Goal: Information Seeking & Learning: Find specific fact

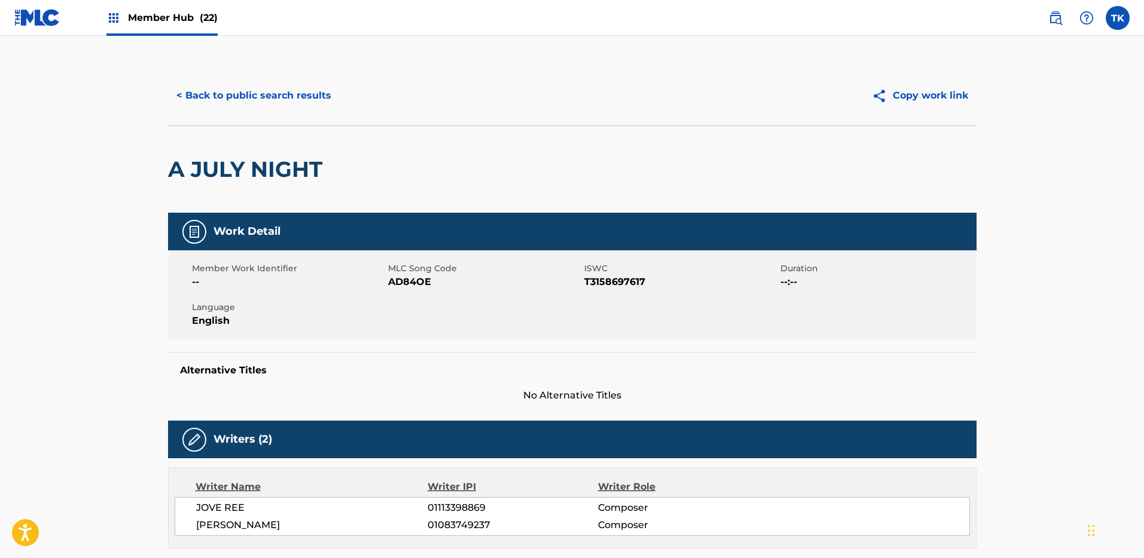
click at [160, 22] on span "Member Hub (22)" at bounding box center [173, 18] width 90 height 14
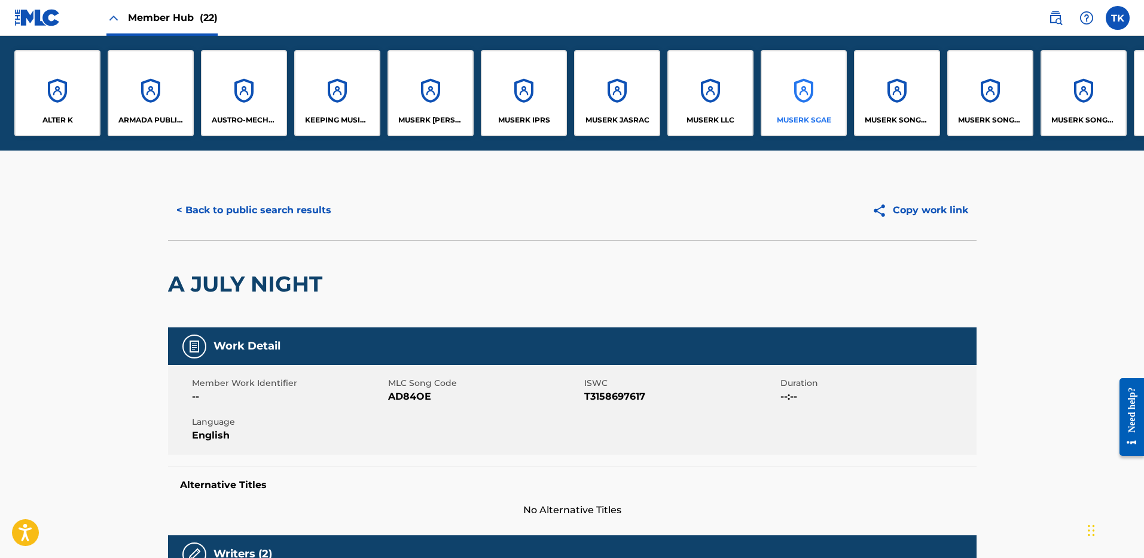
scroll to position [0, 270]
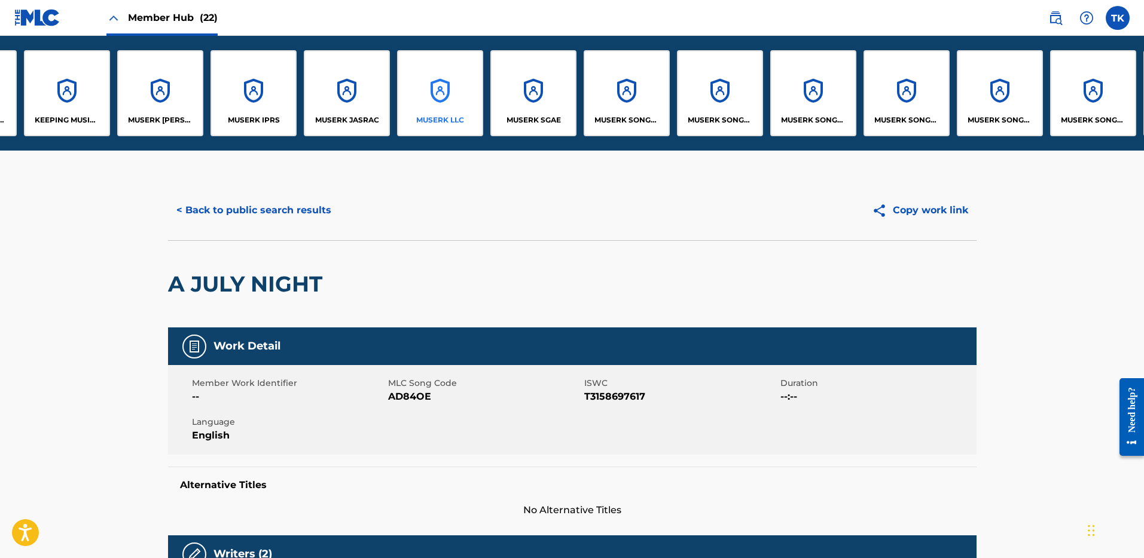
click at [440, 96] on div "MUSERK LLC" at bounding box center [440, 93] width 86 height 86
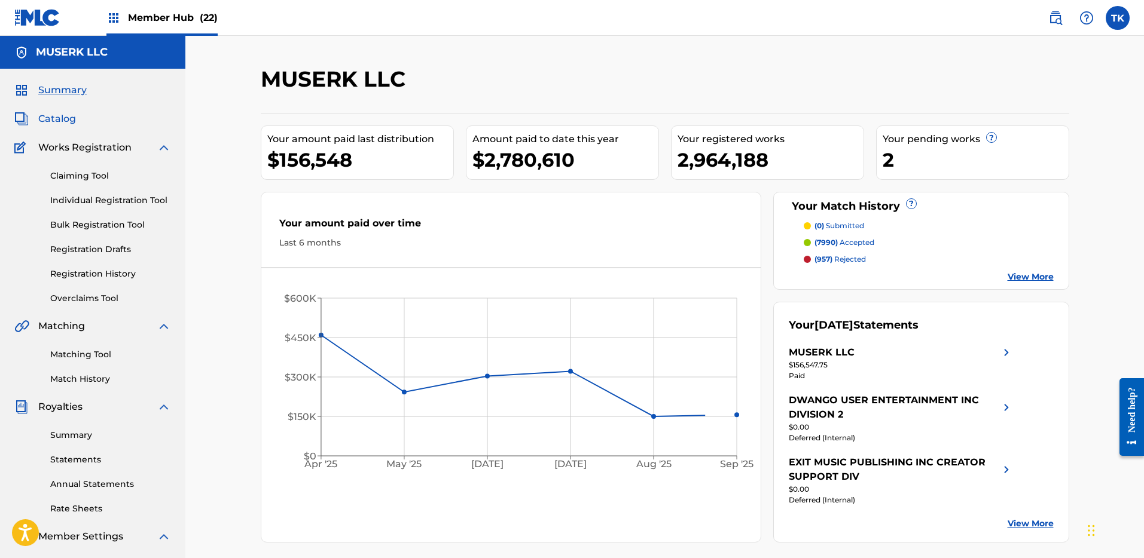
click at [64, 118] on span "Catalog" at bounding box center [57, 119] width 38 height 14
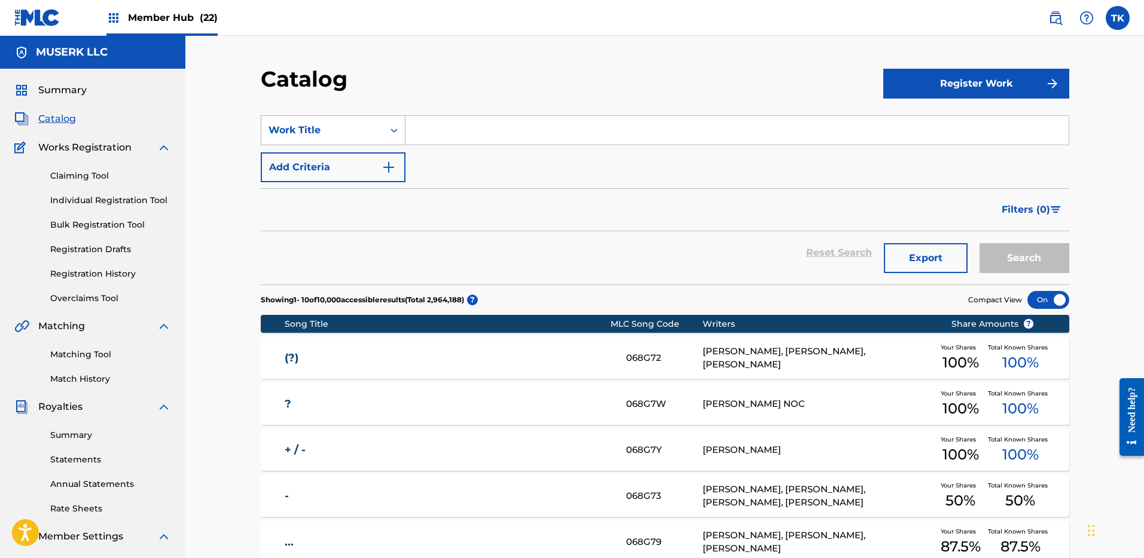
click at [399, 136] on div "Search Form" at bounding box center [394, 131] width 22 height 22
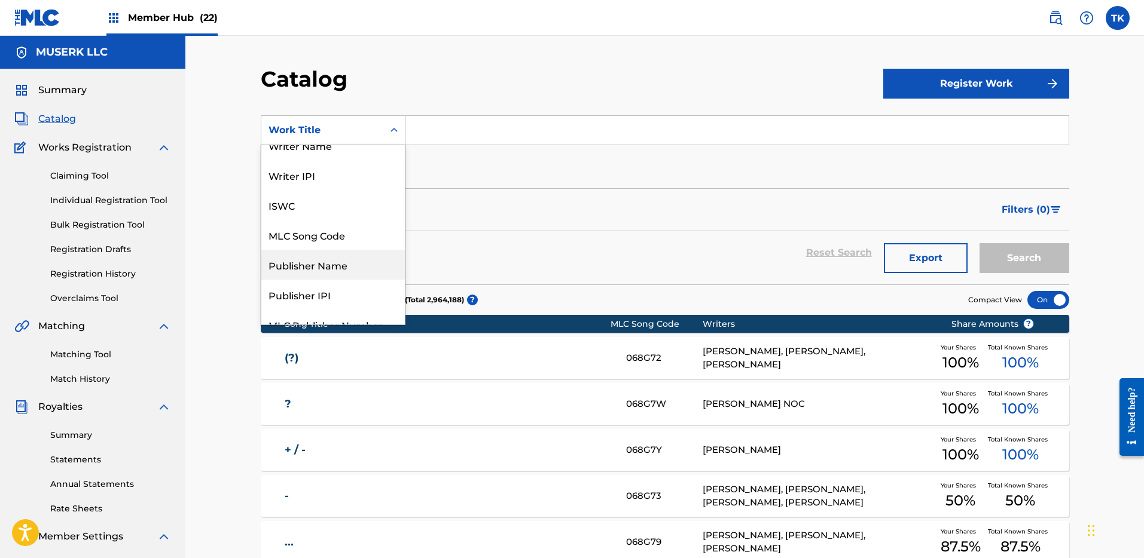
scroll to position [30, 0]
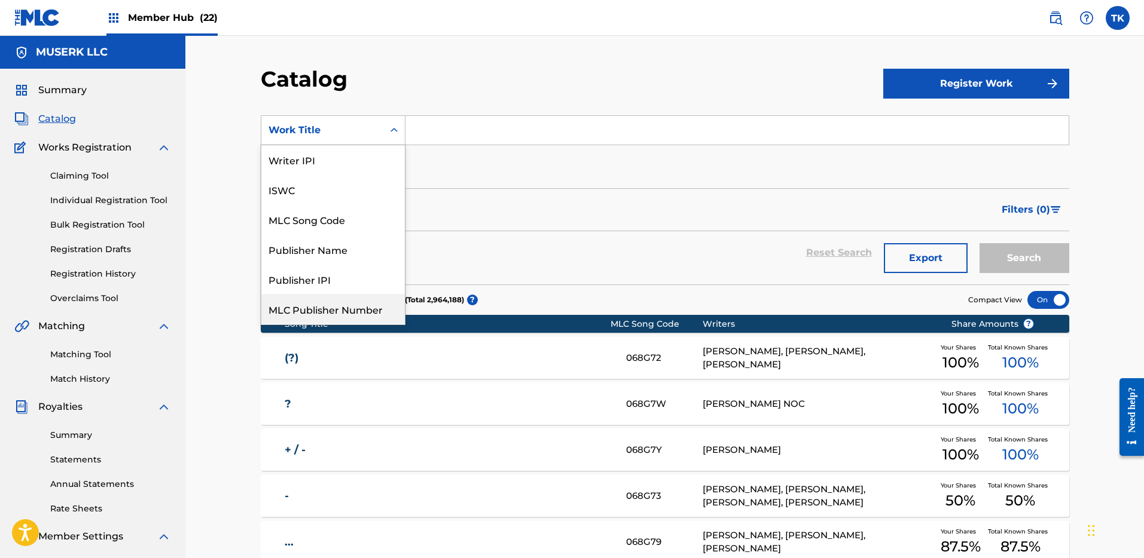
click at [355, 303] on div "MLC Publisher Number" at bounding box center [332, 309] width 143 height 30
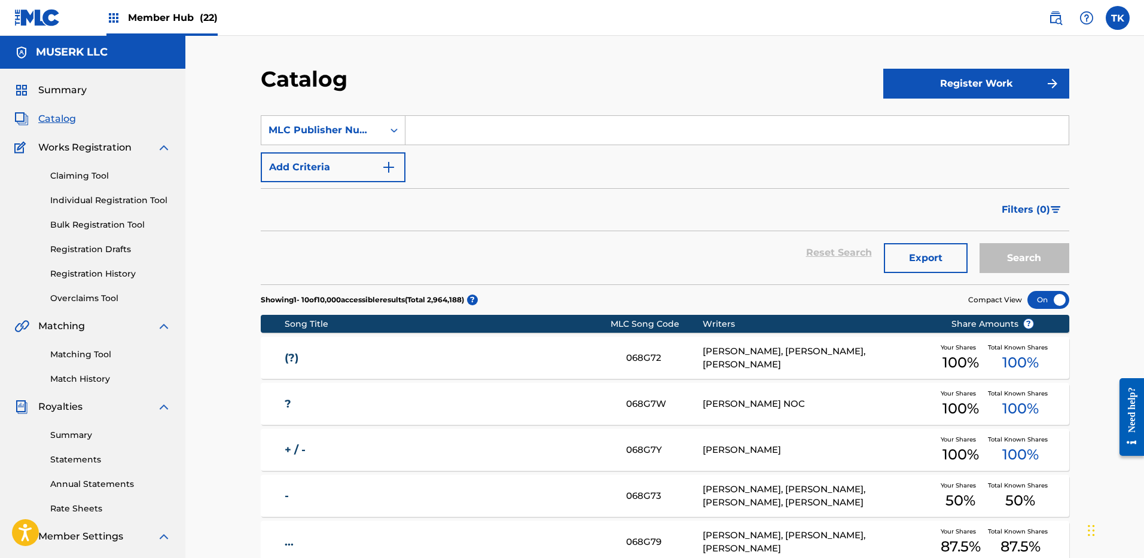
click at [529, 126] on input "Search Form" at bounding box center [736, 130] width 663 height 29
paste input "P225CF"
click at [1058, 252] on button "Search" at bounding box center [1024, 258] width 90 height 30
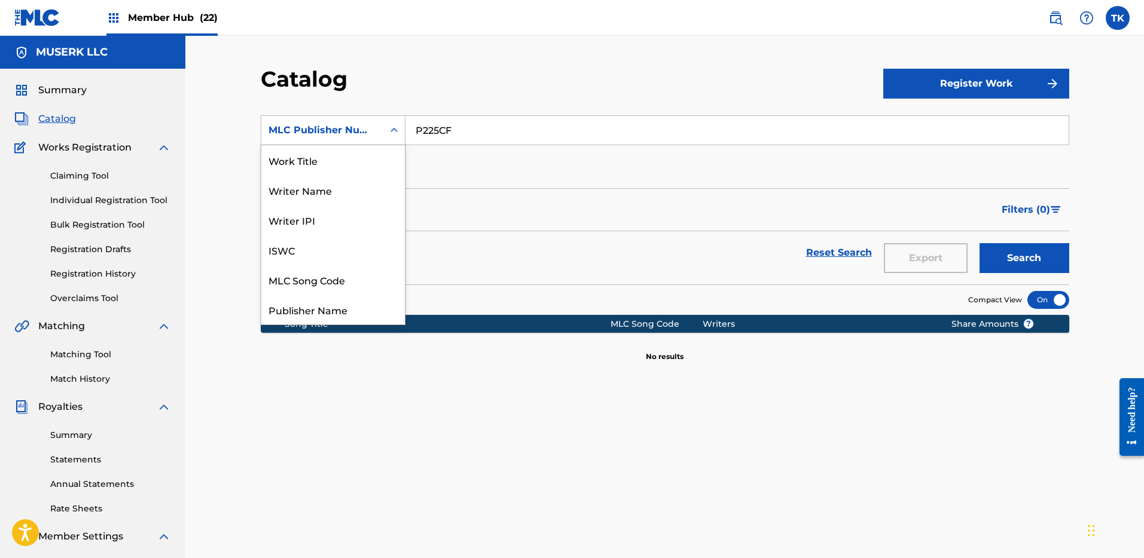
click at [377, 135] on div "MLC Publisher Number" at bounding box center [322, 130] width 122 height 23
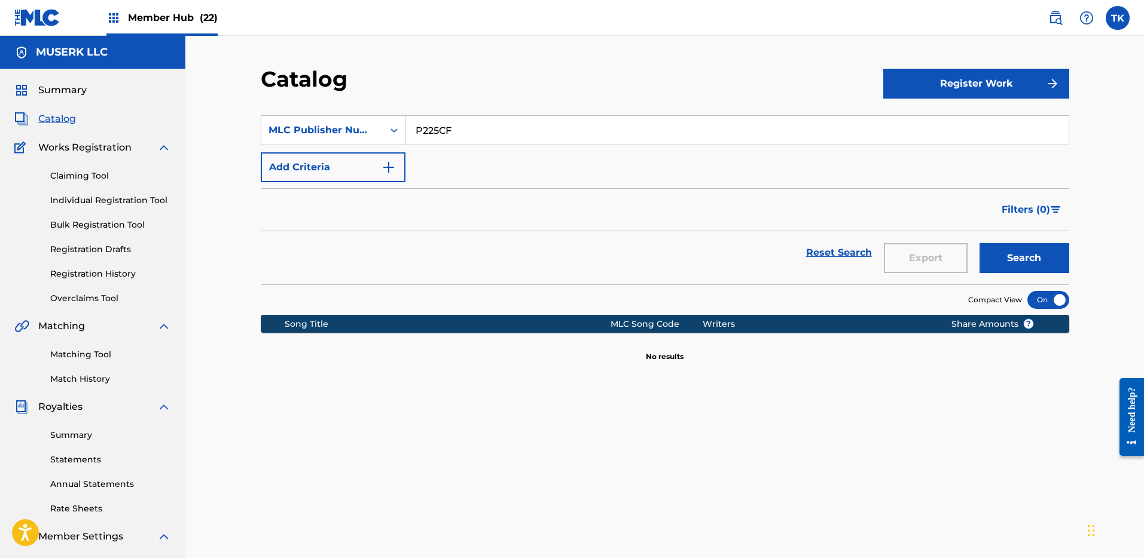
click at [447, 141] on input "P225CF" at bounding box center [736, 130] width 663 height 29
click at [447, 135] on input "P225CF" at bounding box center [736, 130] width 663 height 29
click at [979, 243] on button "Search" at bounding box center [1024, 258] width 90 height 30
click at [485, 131] on input "OSA" at bounding box center [736, 130] width 663 height 29
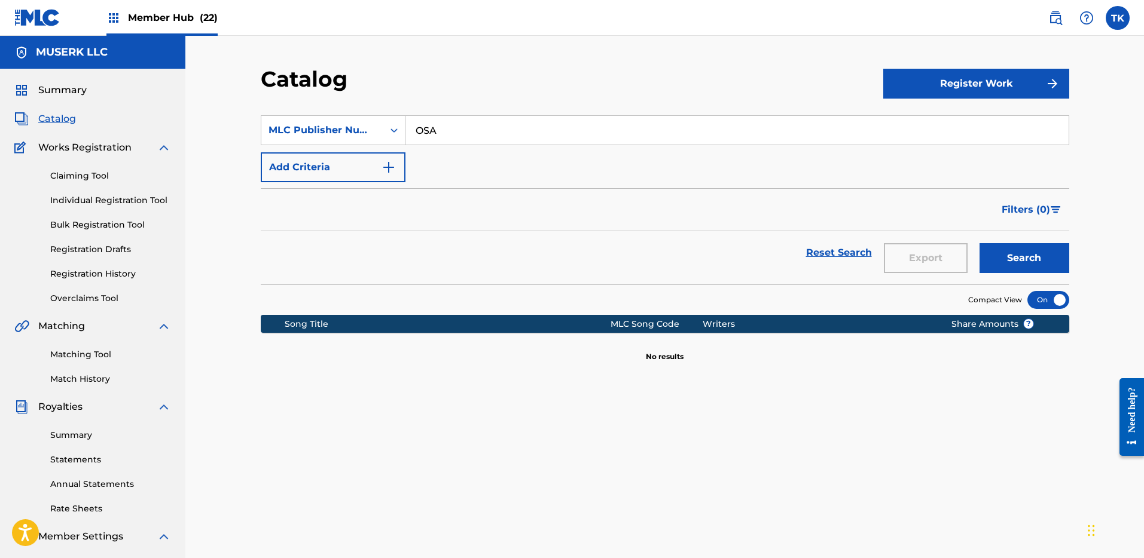
paste input "P071AJ"
click at [1049, 248] on button "Search" at bounding box center [1024, 258] width 90 height 30
click at [469, 129] on input "P071AJ" at bounding box center [736, 130] width 663 height 29
type input "OSA"
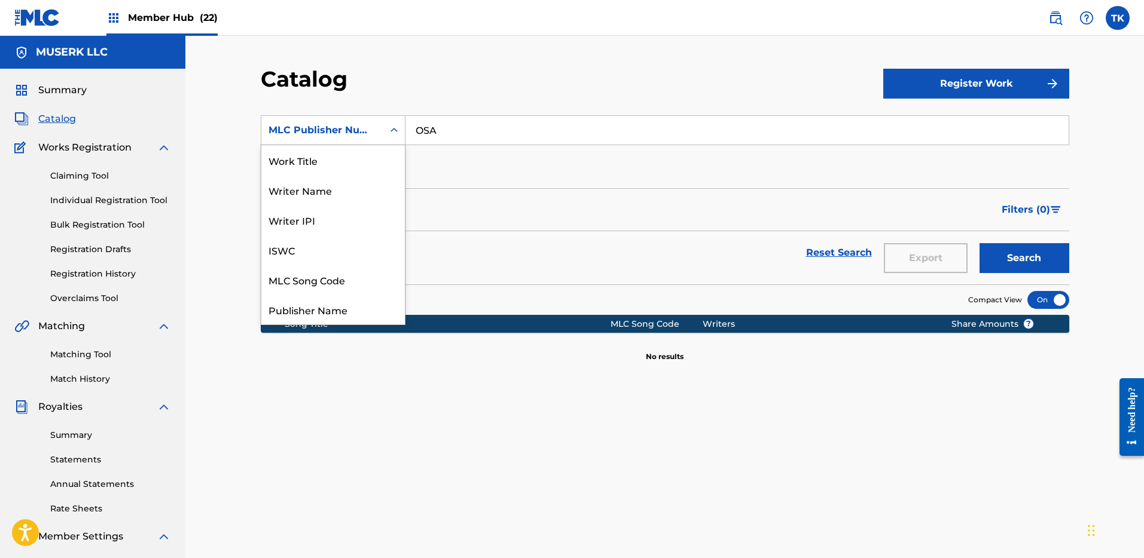
click at [347, 126] on div "MLC Publisher Number" at bounding box center [322, 130] width 108 height 14
click at [351, 274] on div "Publisher Name" at bounding box center [332, 280] width 143 height 30
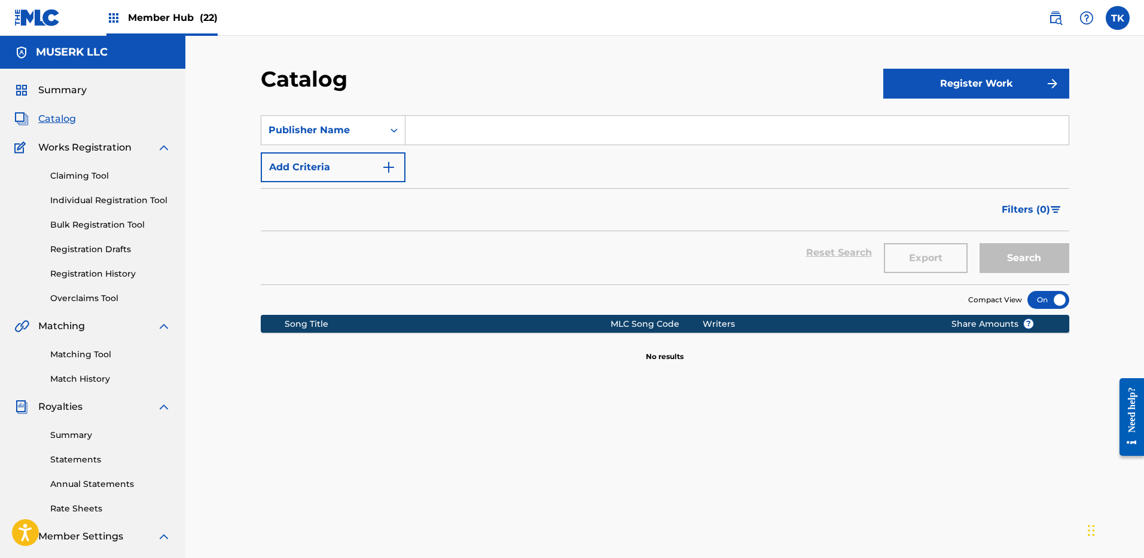
click at [878, 124] on input "Search Form" at bounding box center [736, 130] width 663 height 29
paste input "P071AJ"
click at [998, 243] on button "Search" at bounding box center [1024, 258] width 90 height 30
click at [637, 152] on div "SearchWithCriteria7e28562a-b018-41b2-9525-fd601da42ca6 Publisher Name P071AJ Ad…" at bounding box center [665, 148] width 808 height 67
click at [627, 135] on input "P071AJ" at bounding box center [736, 130] width 663 height 29
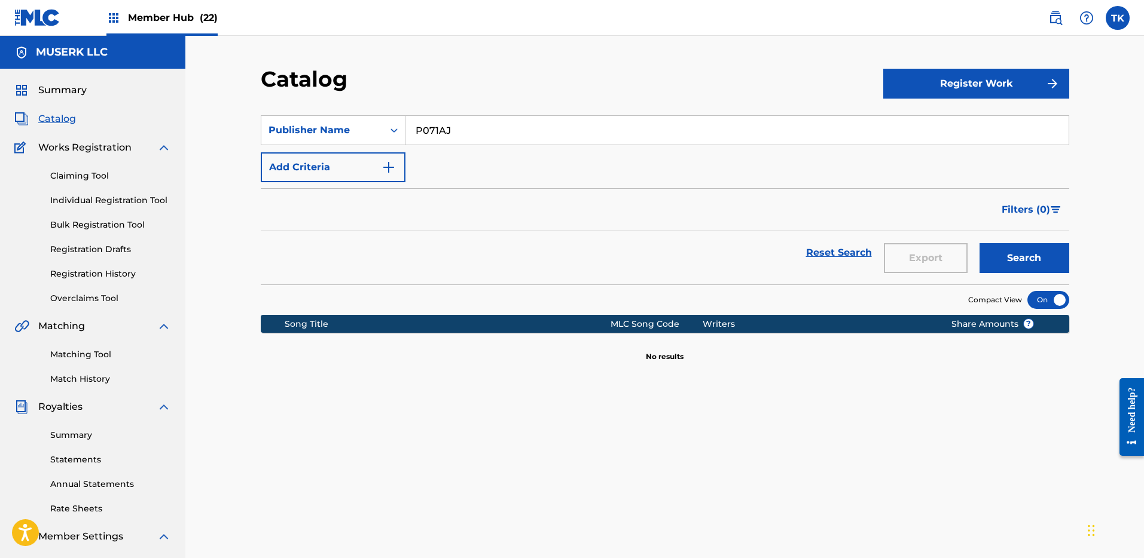
click at [627, 135] on input "P071AJ" at bounding box center [736, 130] width 663 height 29
type input "OSA"
click at [1027, 253] on button "Search" at bounding box center [1024, 258] width 90 height 30
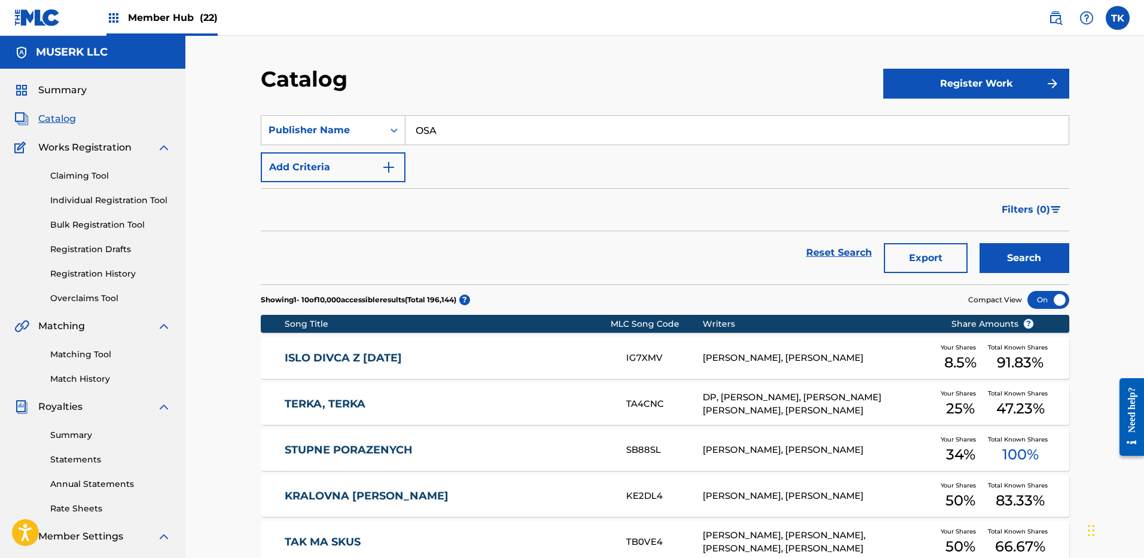
click at [495, 386] on div "[PERSON_NAME], TERKA TA4CNC DP, [PERSON_NAME], [PERSON_NAME] [PERSON_NAME], [PE…" at bounding box center [665, 404] width 808 height 42
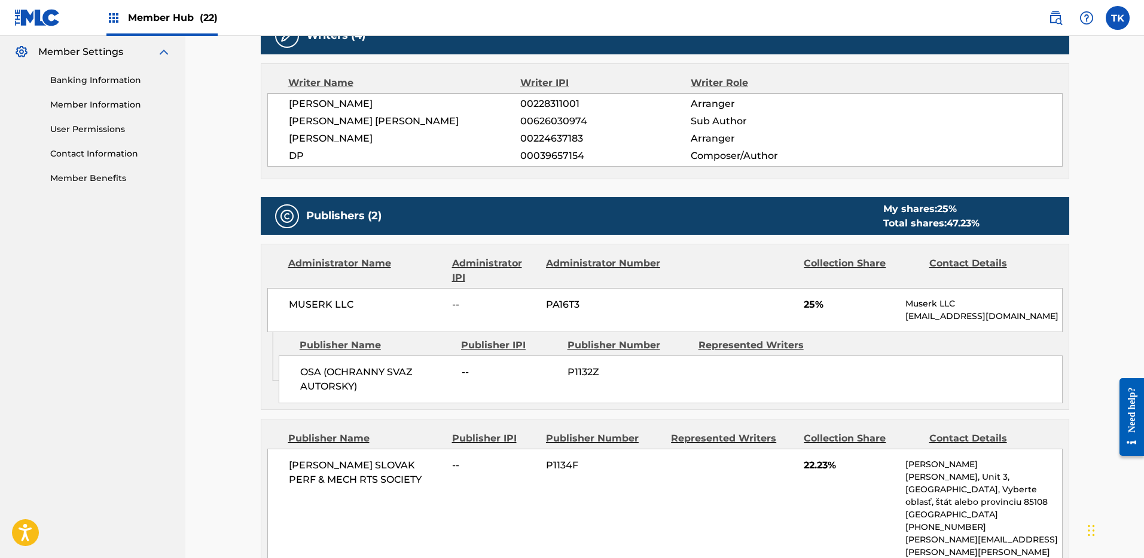
scroll to position [493, 0]
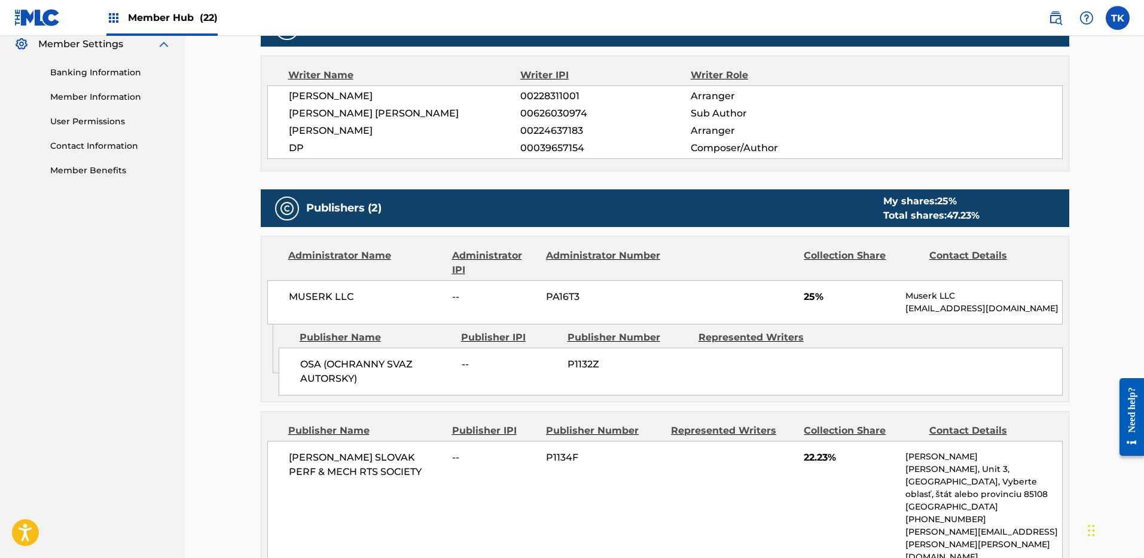
click at [598, 363] on span "P1132Z" at bounding box center [628, 365] width 122 height 14
click at [598, 372] on div "OSA (OCHRANNY SVAZ AUTORSKY) -- P1132Z" at bounding box center [671, 372] width 784 height 48
click at [588, 364] on span "P1132Z" at bounding box center [628, 365] width 122 height 14
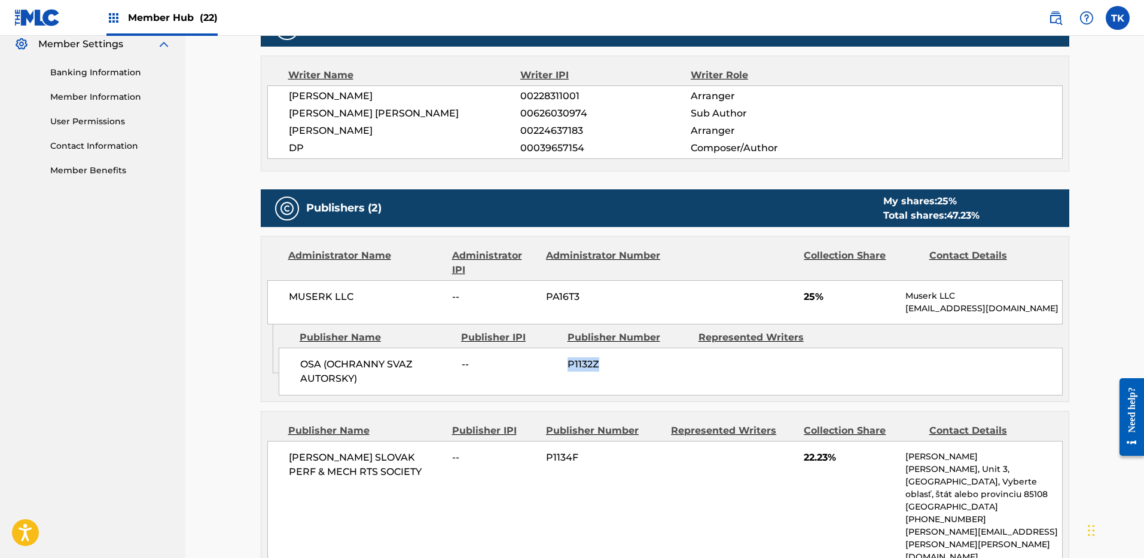
click at [588, 364] on span "P1132Z" at bounding box center [628, 365] width 122 height 14
copy span "P1132Z"
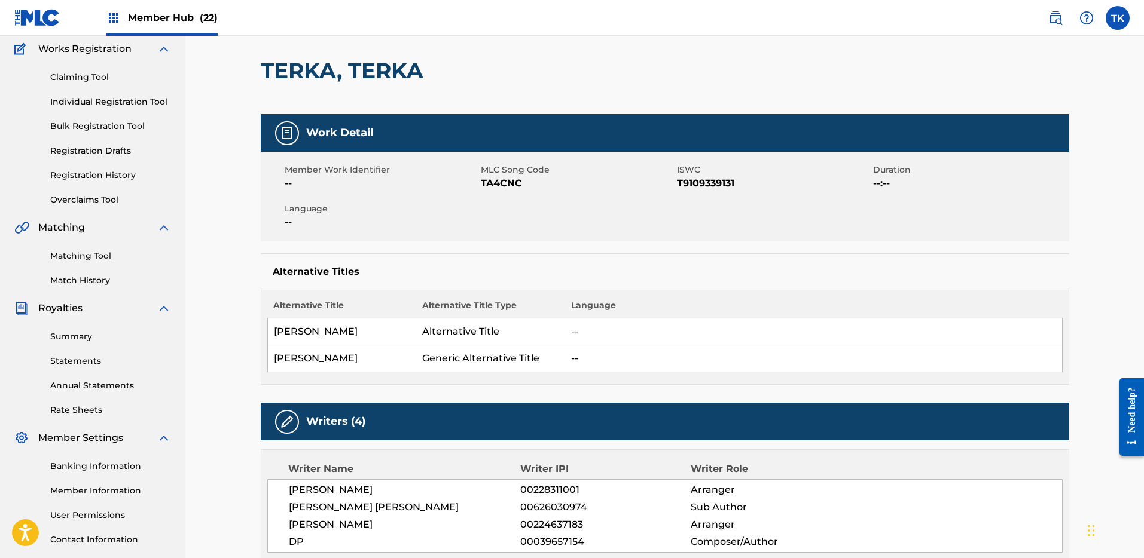
scroll to position [0, 0]
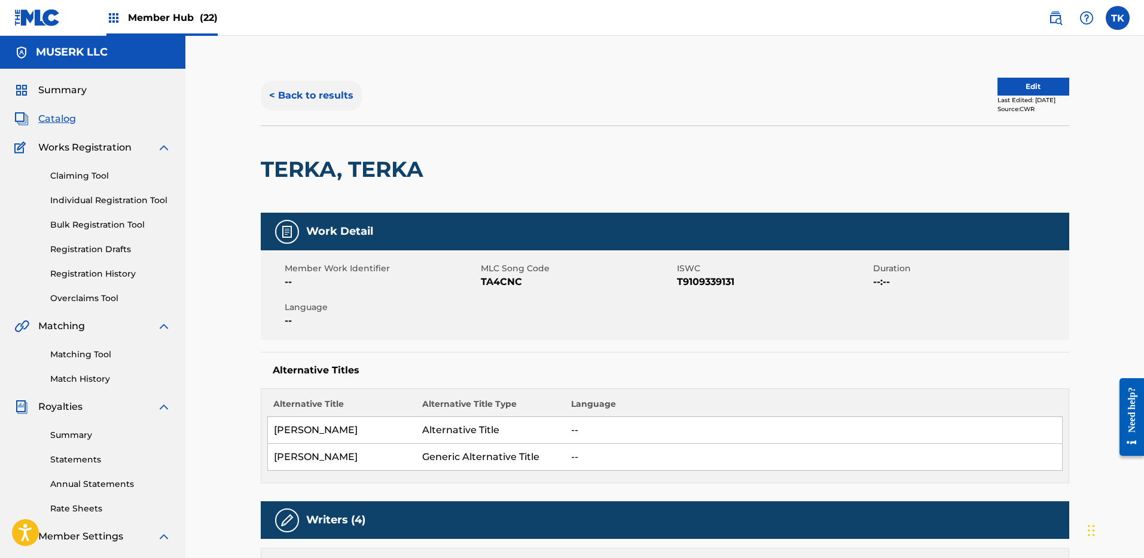
click at [327, 93] on button "< Back to results" at bounding box center [311, 96] width 101 height 30
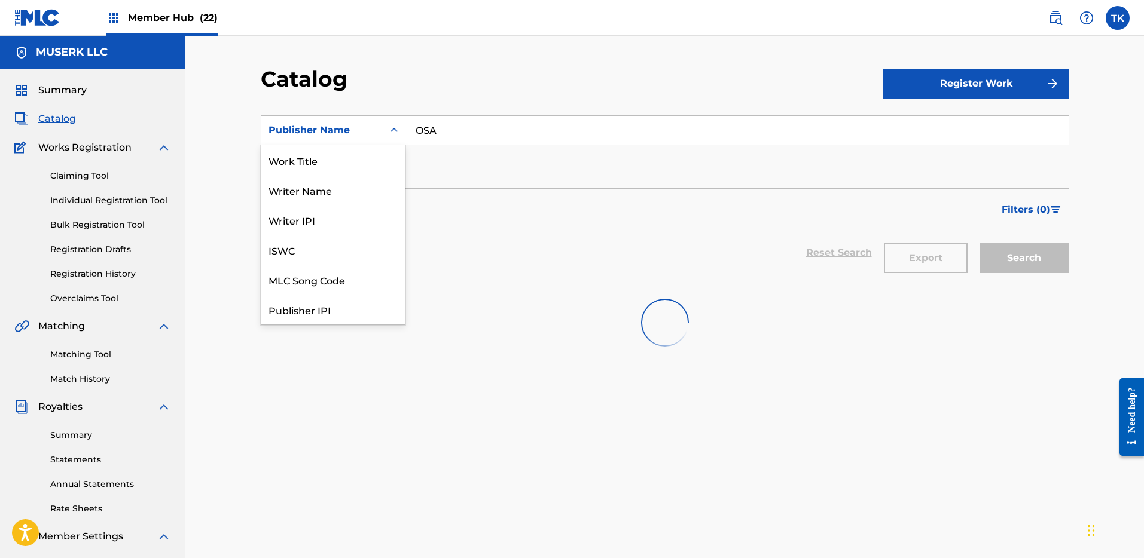
click at [367, 136] on div "Publisher Name" at bounding box center [322, 130] width 108 height 14
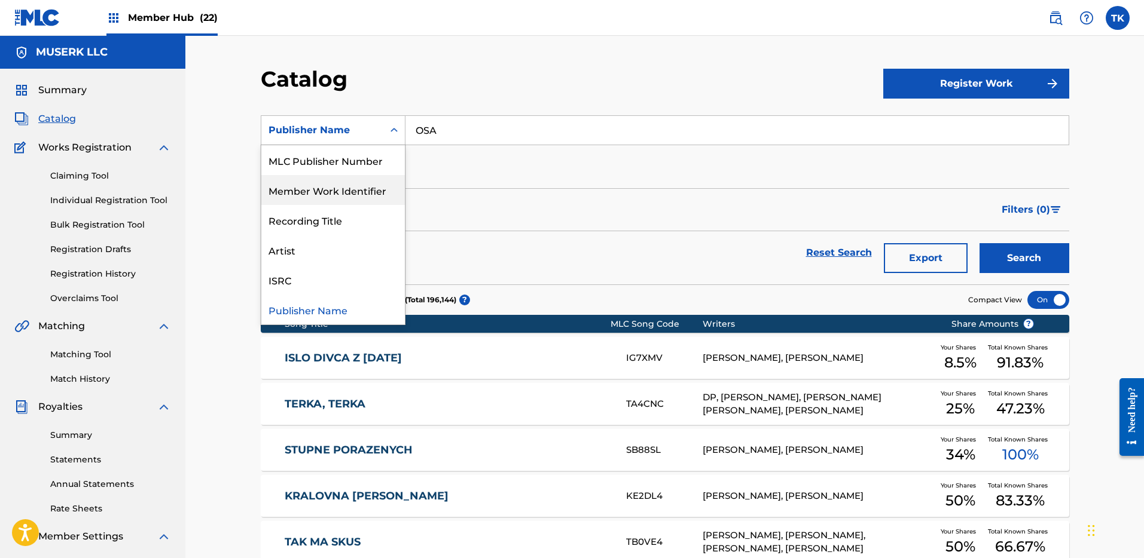
scroll to position [164, 0]
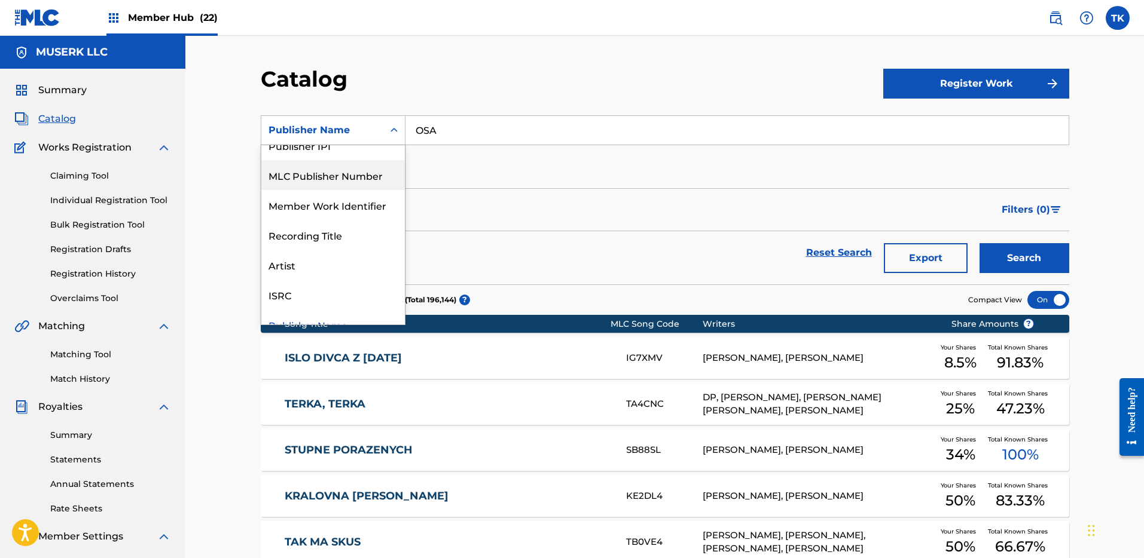
click at [363, 172] on div "MLC Publisher Number" at bounding box center [332, 175] width 143 height 30
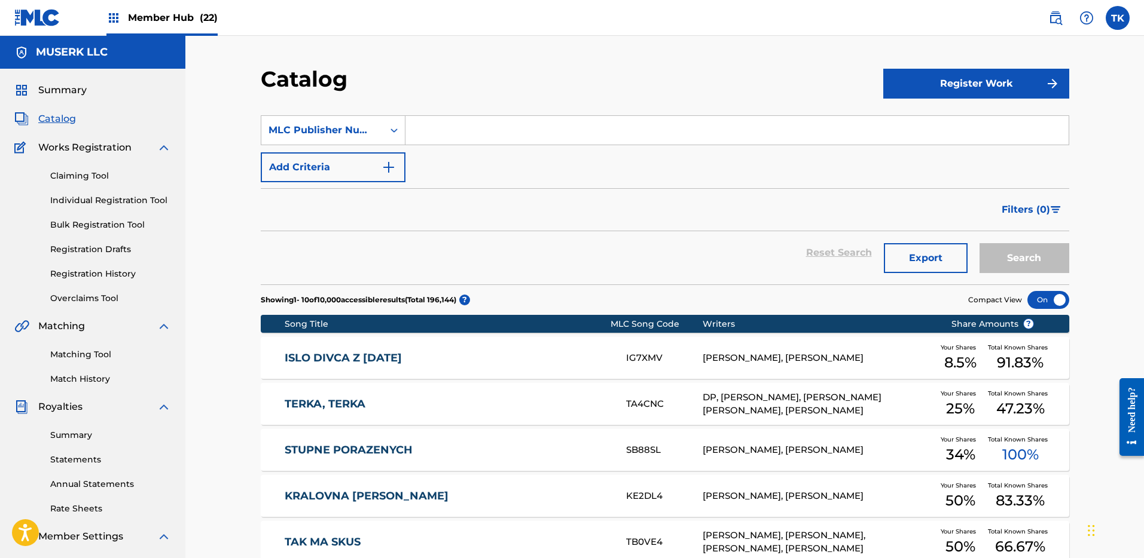
click at [456, 140] on input "Search Form" at bounding box center [736, 130] width 663 height 29
paste input "P1132Z"
type input "P1132Z"
click at [1025, 254] on button "Search" at bounding box center [1024, 258] width 90 height 30
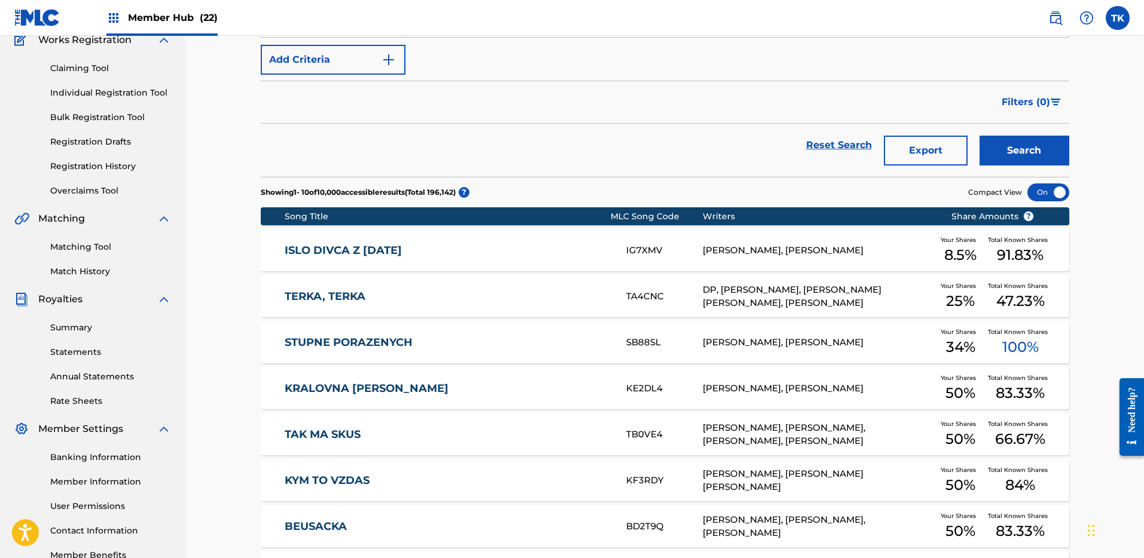
scroll to position [169, 0]
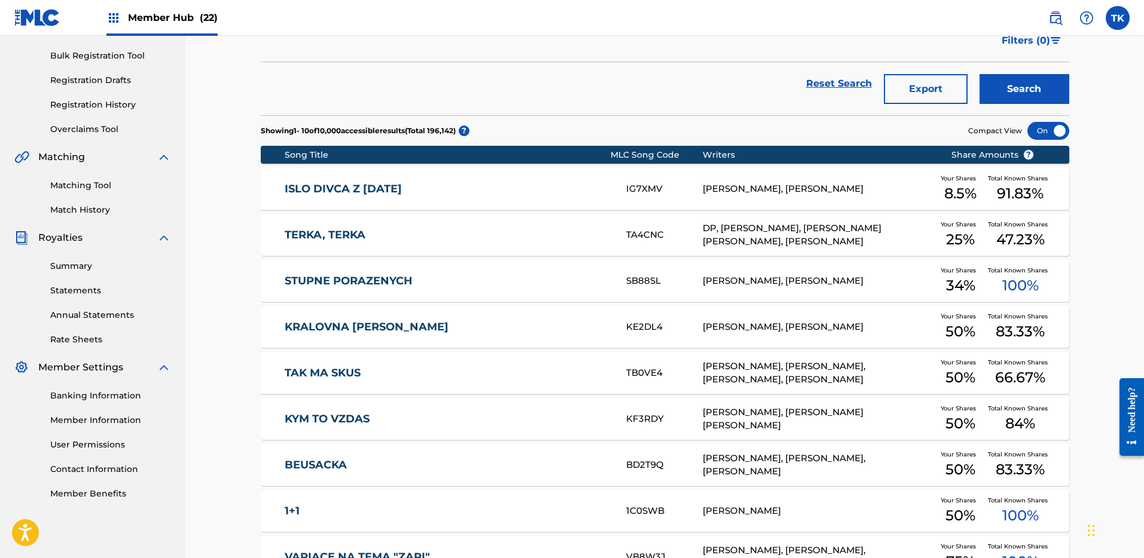
click at [505, 288] on div "STUPNE PORAZENYCH SB88SL [PERSON_NAME], [PERSON_NAME] Your Shares 34 % Total Kn…" at bounding box center [665, 281] width 808 height 42
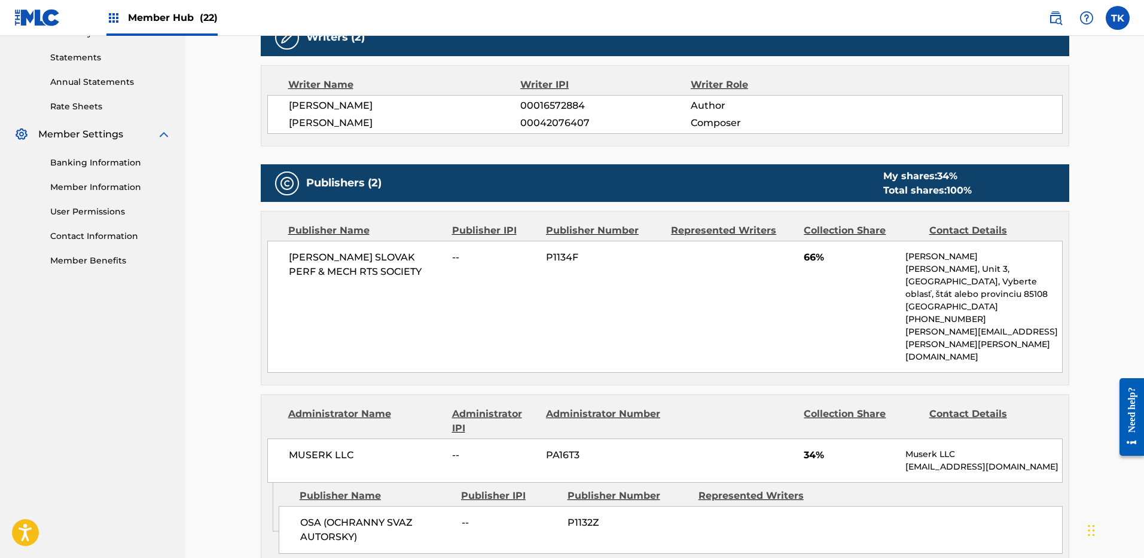
scroll to position [410, 0]
